Goal: Information Seeking & Learning: Find specific fact

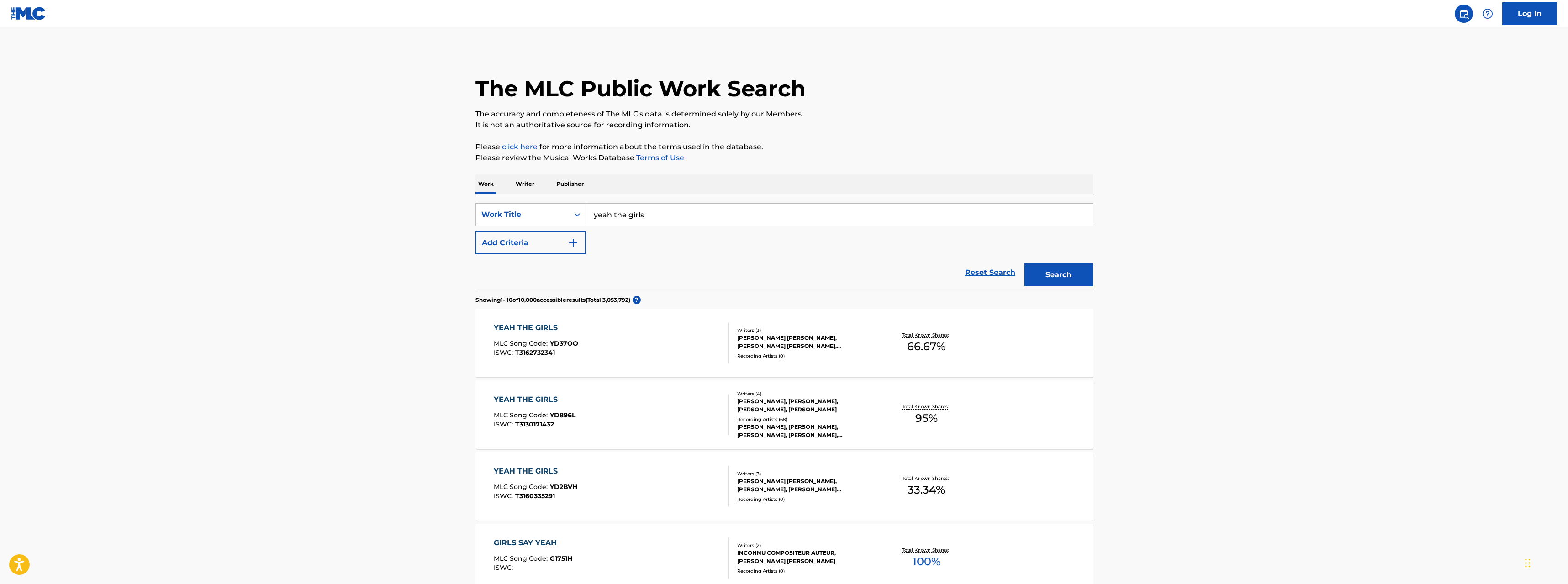
drag, startPoint x: 649, startPoint y: 207, endPoint x: 557, endPoint y: 211, distance: 92.1
click at [611, 211] on input "yeah the girls" at bounding box center [840, 215] width 507 height 22
click at [528, 216] on div "Work Title" at bounding box center [522, 214] width 82 height 11
click at [530, 235] on div "MLC Song Code" at bounding box center [531, 237] width 110 height 23
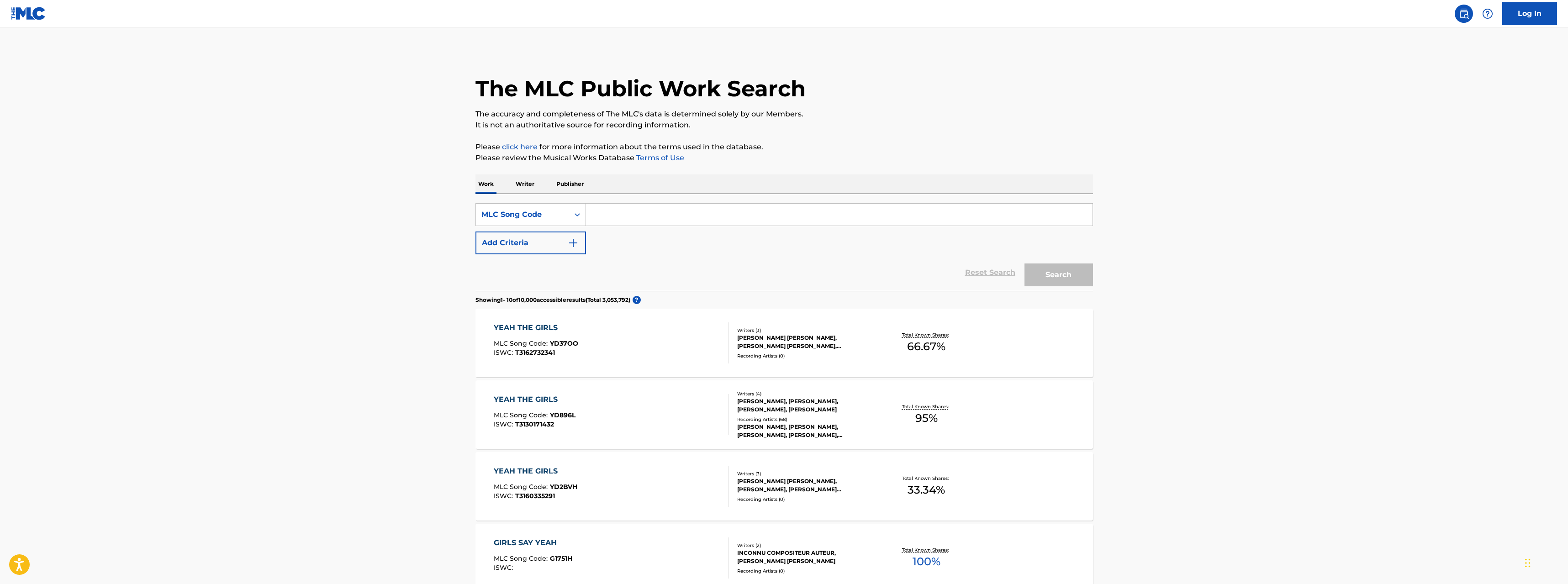
click at [611, 222] on input "Search Form" at bounding box center [840, 215] width 507 height 22
paste input "D1749C"
type input "D1749C"
click at [1074, 276] on button "Search" at bounding box center [1059, 275] width 68 height 23
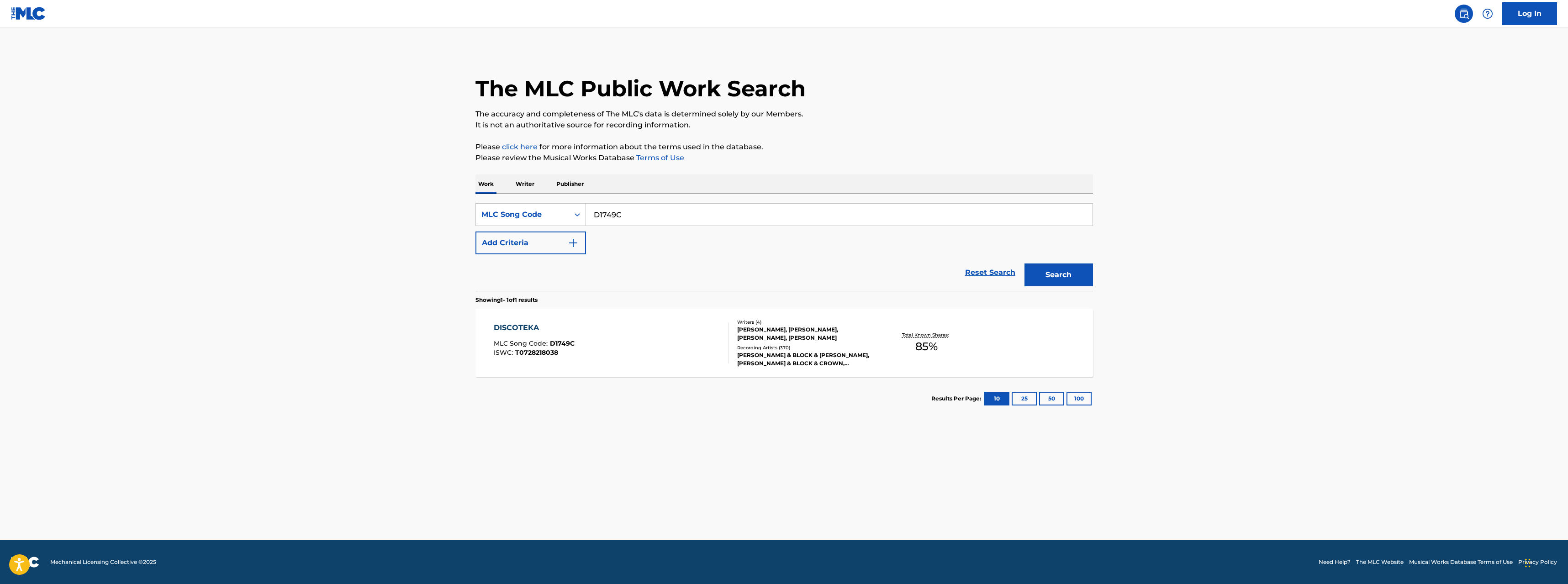
click at [501, 329] on div "DISCOTEKA" at bounding box center [534, 328] width 81 height 11
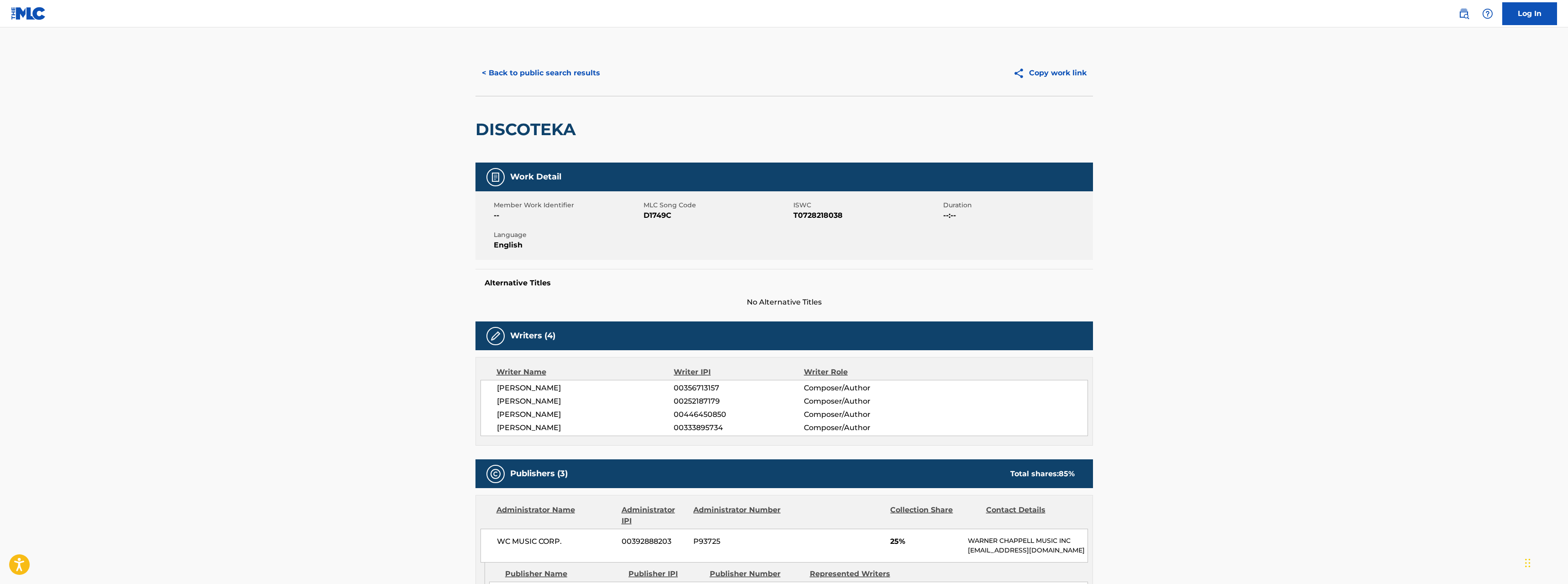
click at [509, 70] on button "< Back to public search results" at bounding box center [541, 73] width 131 height 23
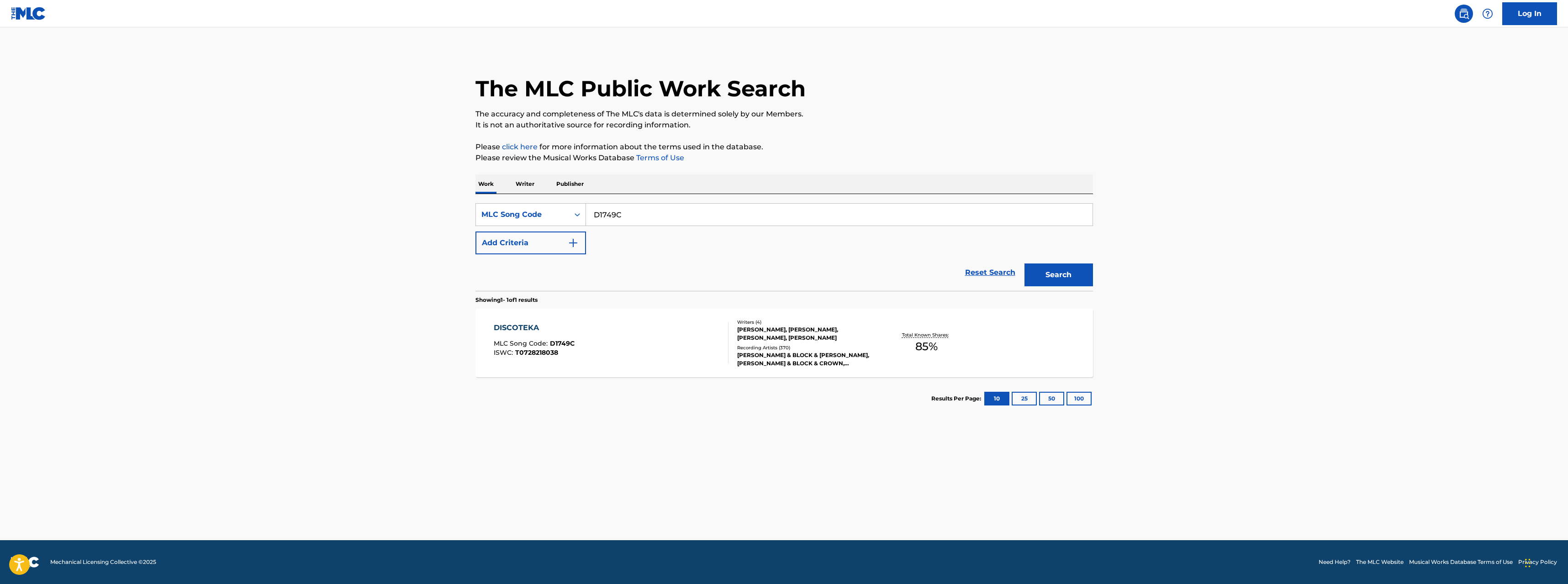
click at [640, 215] on input "D1749C" at bounding box center [840, 215] width 507 height 22
click at [542, 219] on div "MLC Song Code" at bounding box center [522, 214] width 82 height 11
click at [558, 248] on div "Work Title" at bounding box center [531, 237] width 110 height 23
click at [617, 228] on div "SearchWithCriteria13ea0949-0632-4ee7-a679-74845d77a8c4 Work Title Add Criteria" at bounding box center [784, 228] width 617 height 51
click at [617, 222] on input "Search Form" at bounding box center [840, 215] width 507 height 22
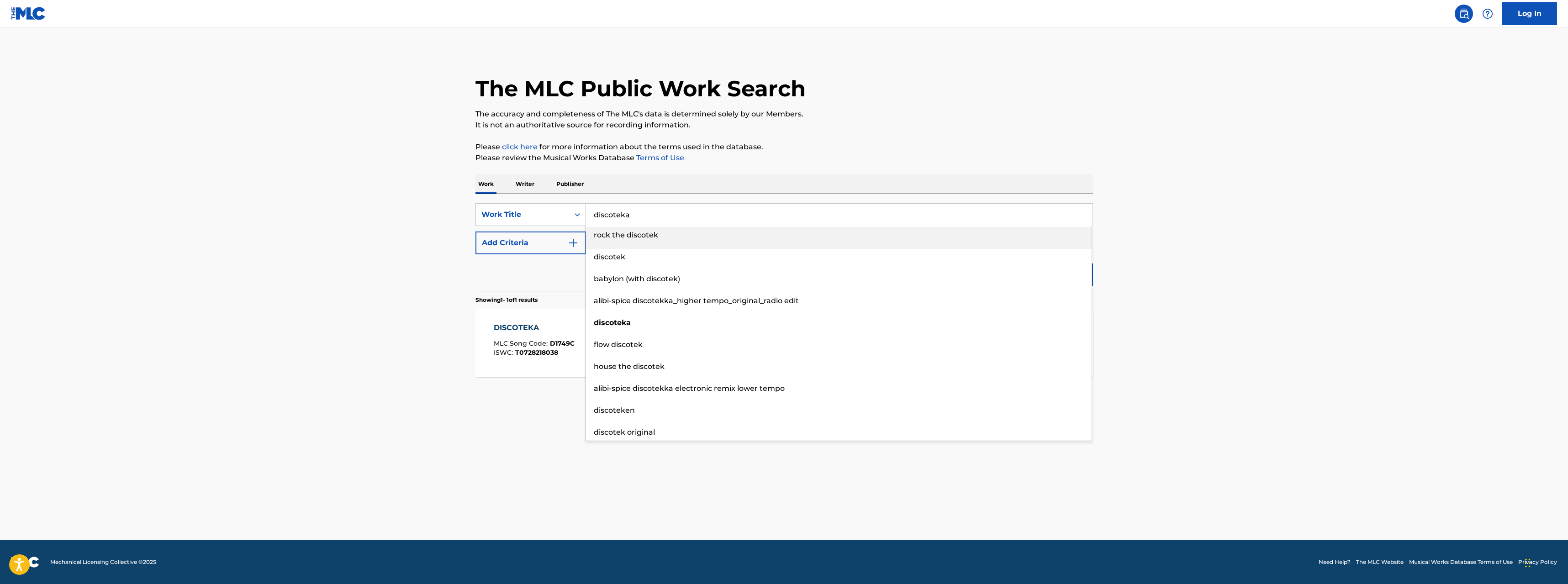
type input "discoteka"
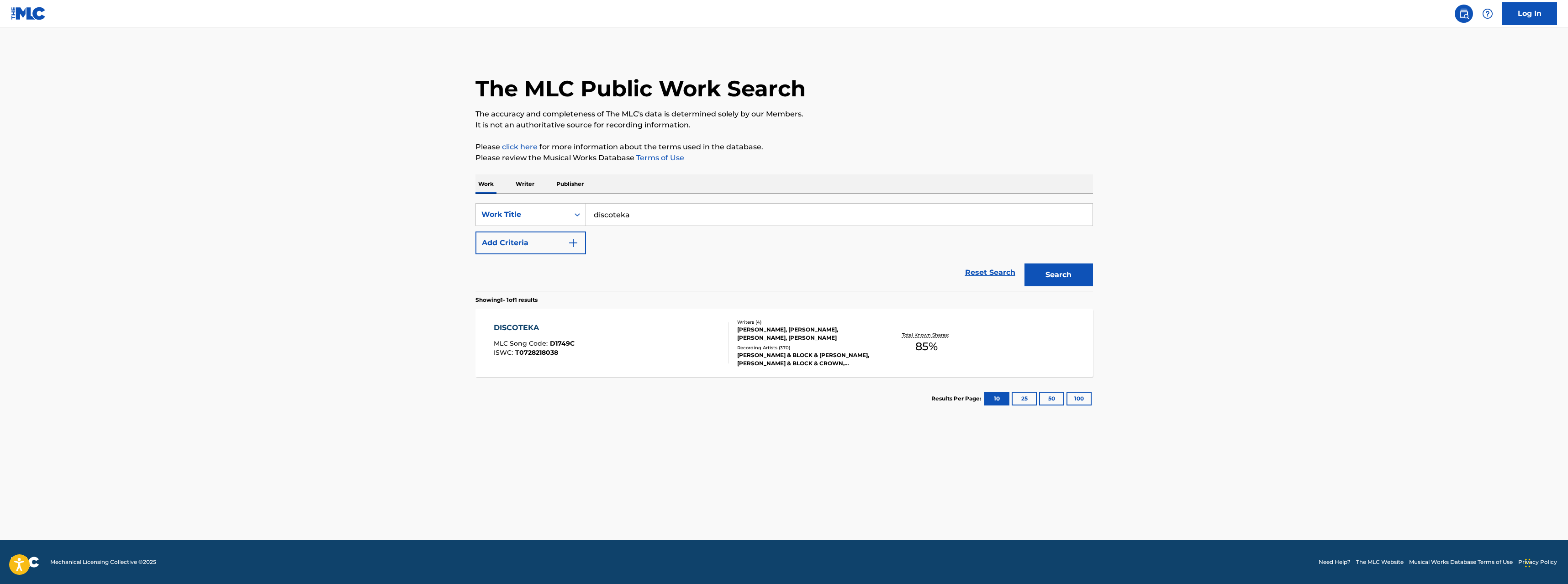
click at [476, 232] on button "Add Criteria" at bounding box center [531, 243] width 110 height 23
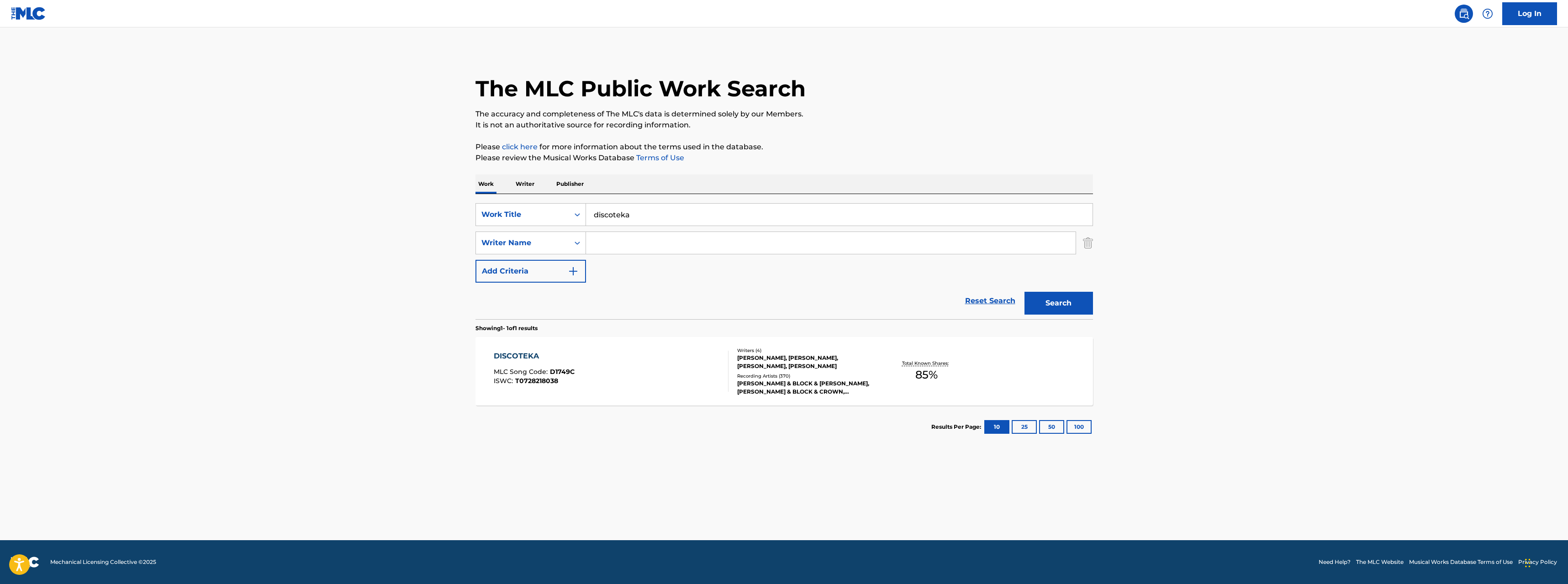
click at [621, 240] on input "Search Form" at bounding box center [831, 243] width 490 height 22
type input "l"
type input "[PERSON_NAME]"
click at [1025, 292] on button "Search" at bounding box center [1059, 303] width 68 height 23
click at [525, 356] on div "DISCOTEKA" at bounding box center [534, 356] width 81 height 11
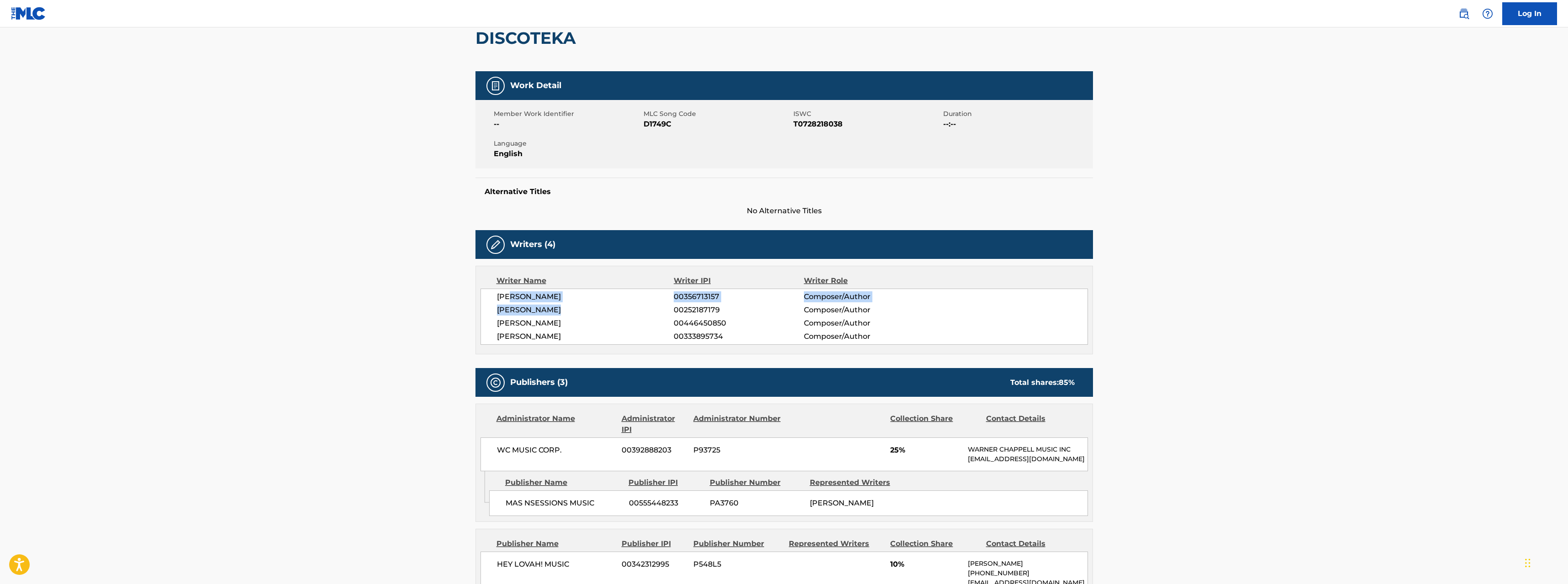
drag, startPoint x: 511, startPoint y: 294, endPoint x: 556, endPoint y: 316, distance: 50.1
click at [556, 316] on div "[PERSON_NAME] 00356713157 Composer/Author [PERSON_NAME] 00252187179 Composer/Au…" at bounding box center [784, 317] width 608 height 56
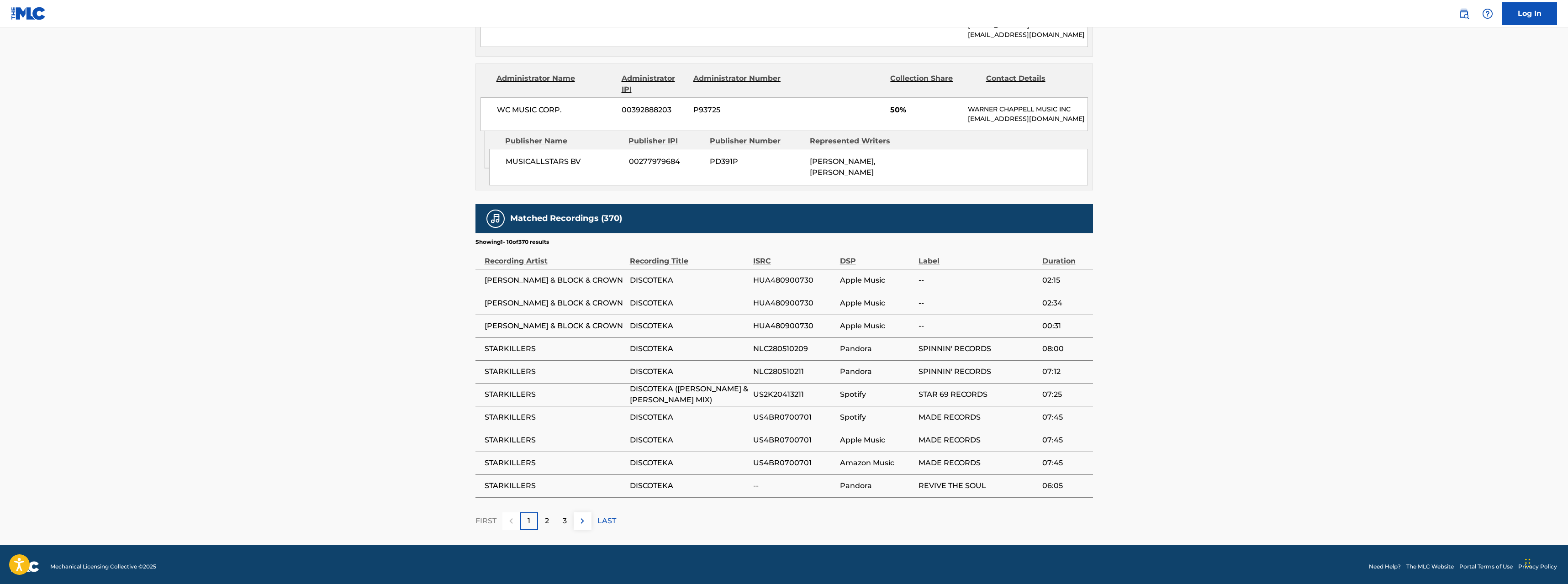
scroll to position [663, 0]
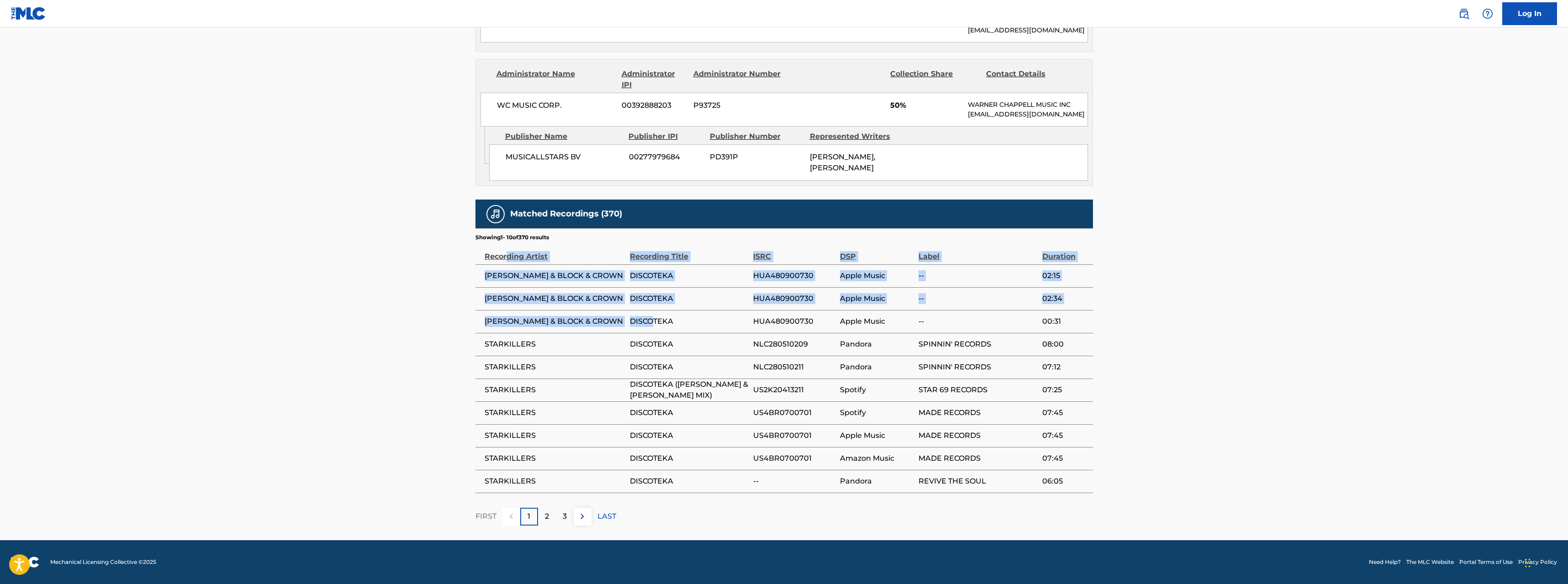
drag, startPoint x: 514, startPoint y: 250, endPoint x: 737, endPoint y: 365, distance: 250.9
click at [731, 362] on table "Recording Artist Recording Title ISRC DSP Label Duration [PERSON_NAME] & BLOCK …" at bounding box center [784, 368] width 617 height 252
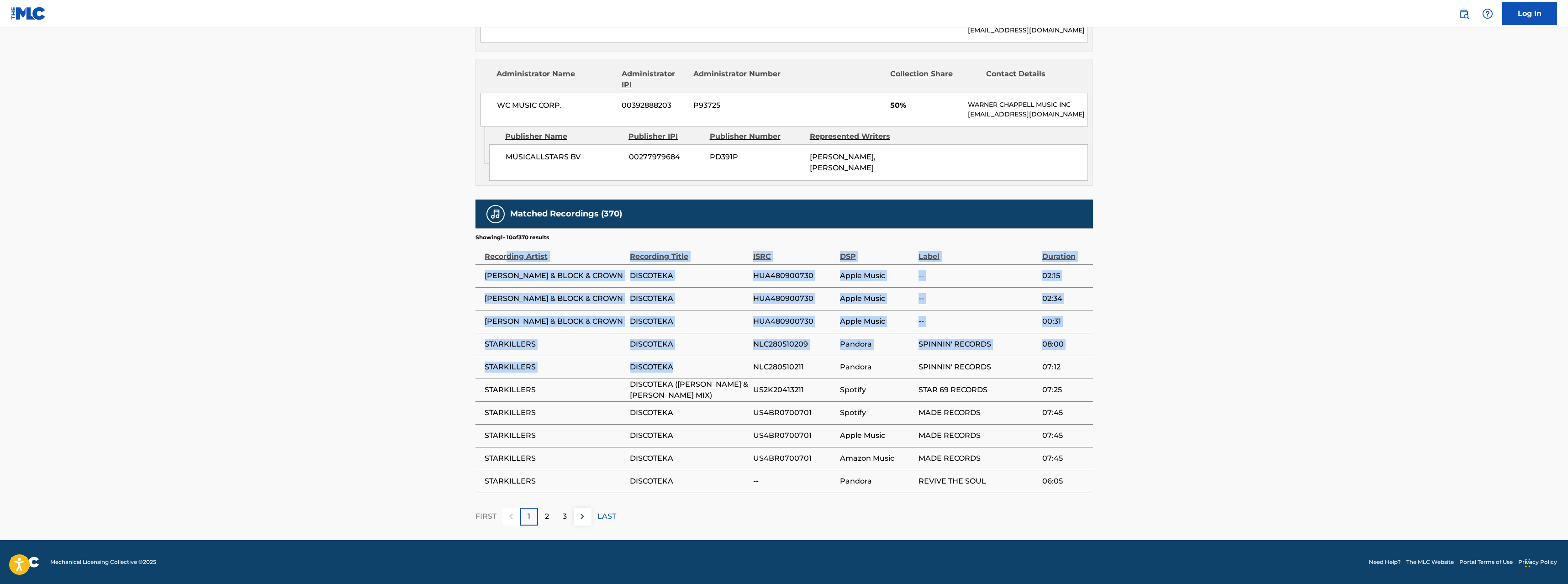
click at [746, 370] on span "DISCOTEKA" at bounding box center [689, 367] width 119 height 11
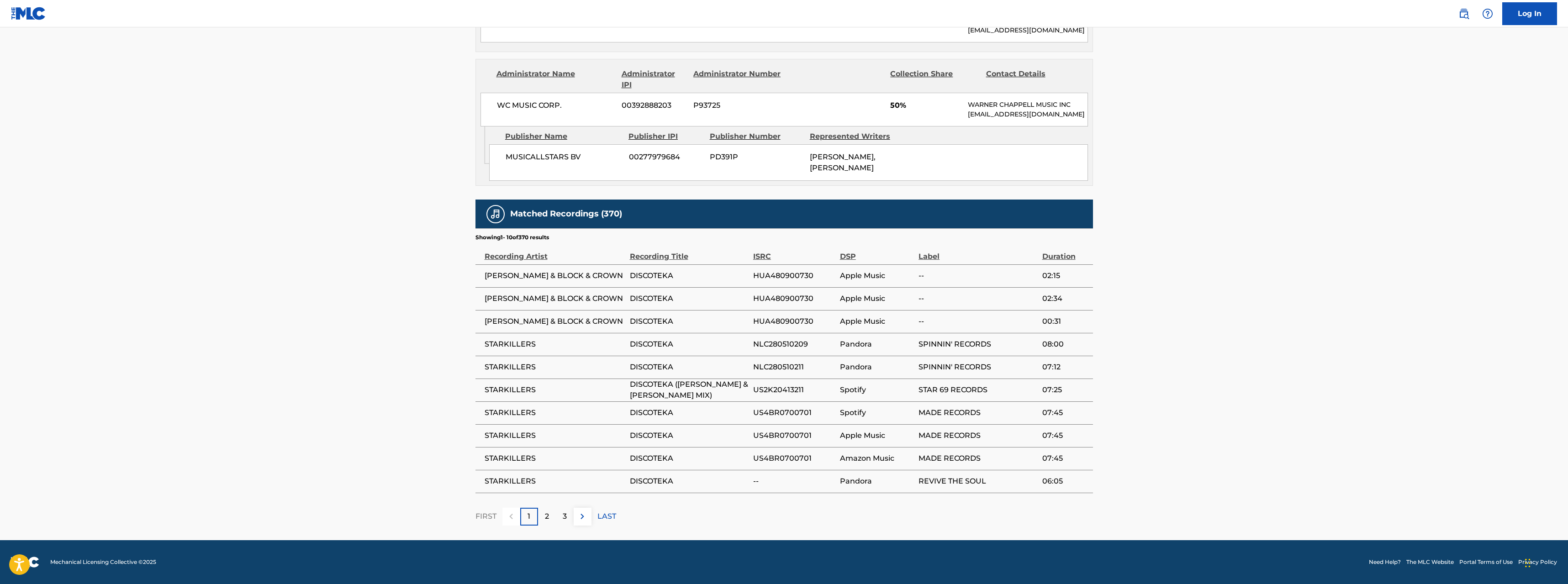
click at [1019, 339] on span "SPINNIN' RECORDS" at bounding box center [978, 344] width 119 height 11
drag, startPoint x: 1060, startPoint y: 480, endPoint x: 525, endPoint y: 306, distance: 562.6
click at [526, 307] on tbody "[PERSON_NAME] & BLOCK & CROWN DISCOTEKA HUA480900730 Apple Music -- 02:15 [PERS…" at bounding box center [784, 379] width 617 height 228
click at [525, 305] on span "[PERSON_NAME] & BLOCK & CROWN" at bounding box center [555, 299] width 141 height 11
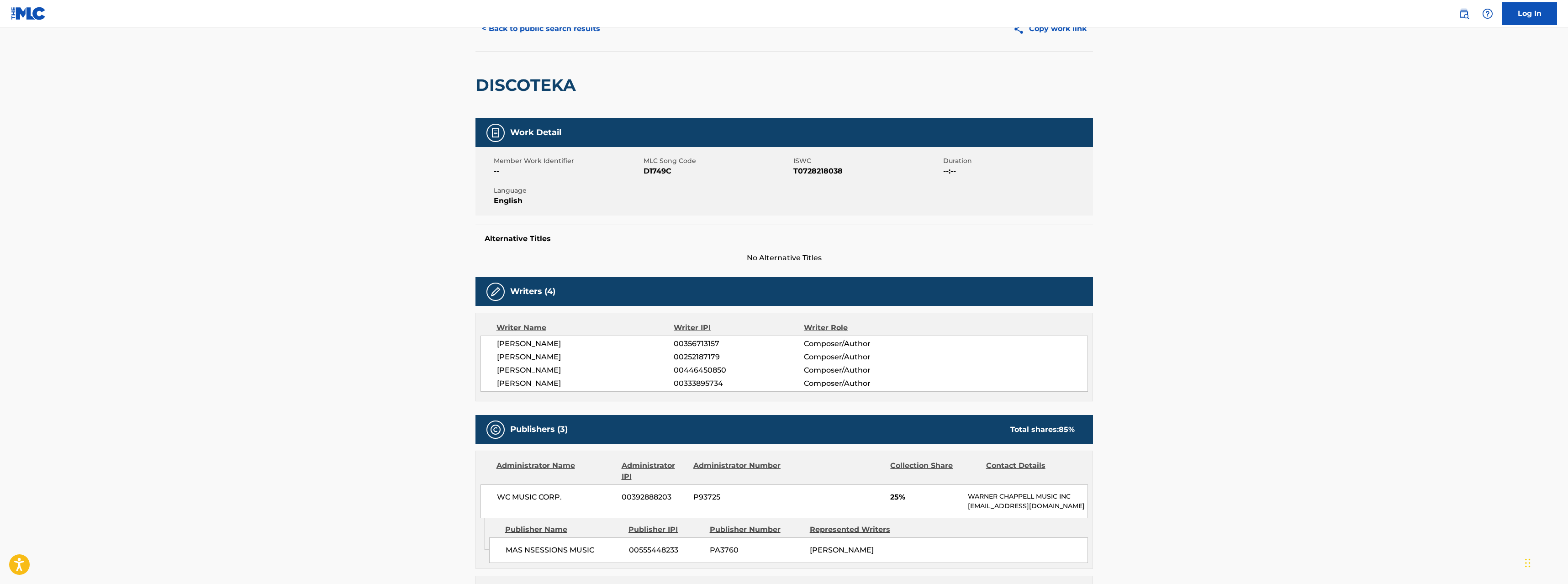
scroll to position [0, 0]
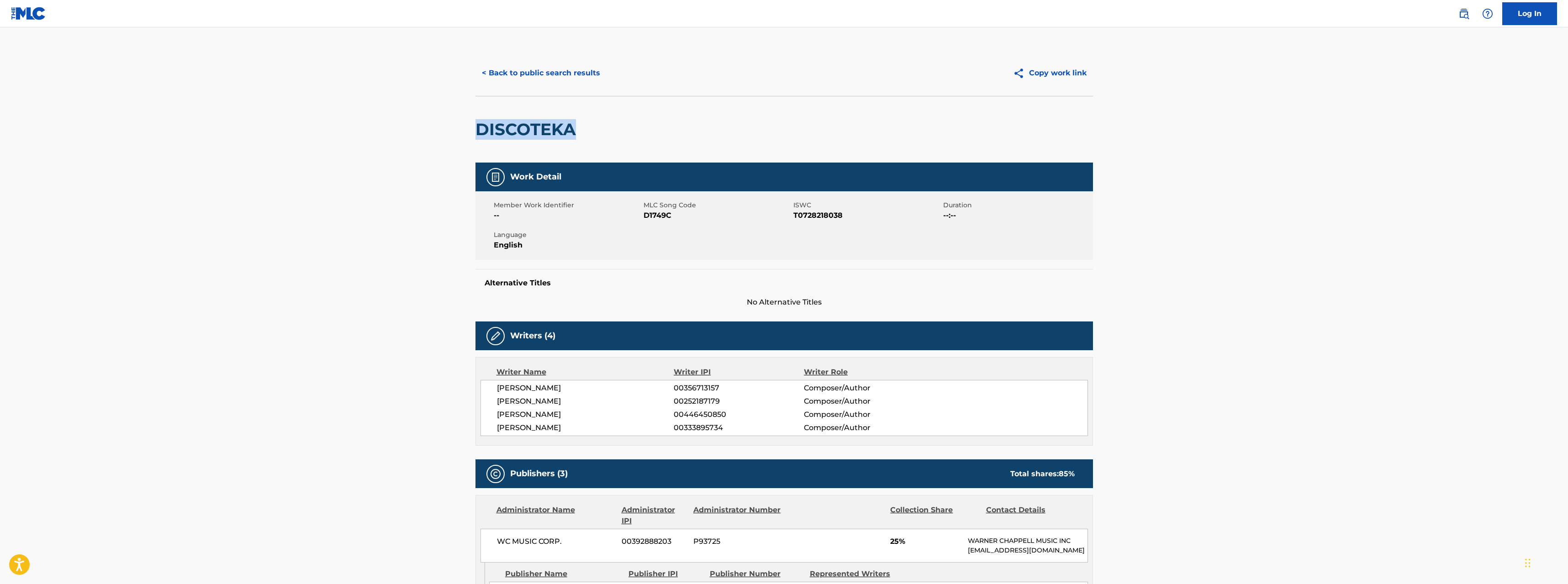
drag, startPoint x: 471, startPoint y: 128, endPoint x: 574, endPoint y: 132, distance: 103.1
click at [574, 132] on h2 "DISCOTEKA" at bounding box center [528, 130] width 105 height 21
